Goal: Entertainment & Leisure: Consume media (video, audio)

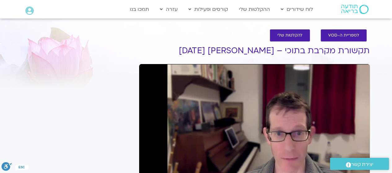
type input "6194.96"
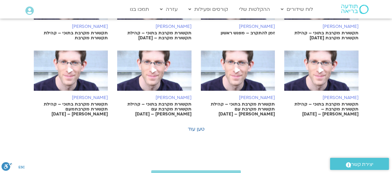
scroll to position [465, 0]
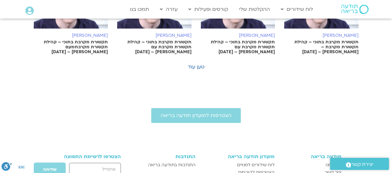
click at [192, 68] on link "טען עוד" at bounding box center [196, 67] width 17 height 7
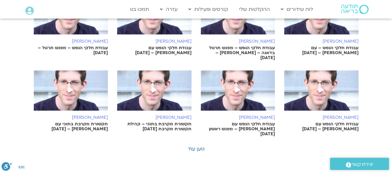
scroll to position [775, 0]
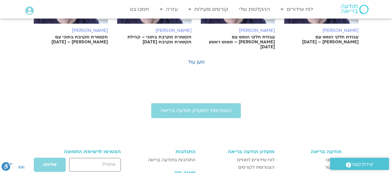
click at [192, 59] on link "טען עוד" at bounding box center [196, 62] width 17 height 7
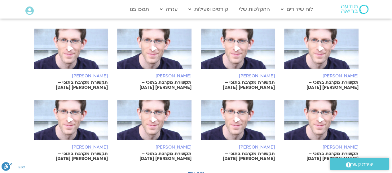
scroll to position [961, 0]
